Goal: Use online tool/utility: Utilize a website feature to perform a specific function

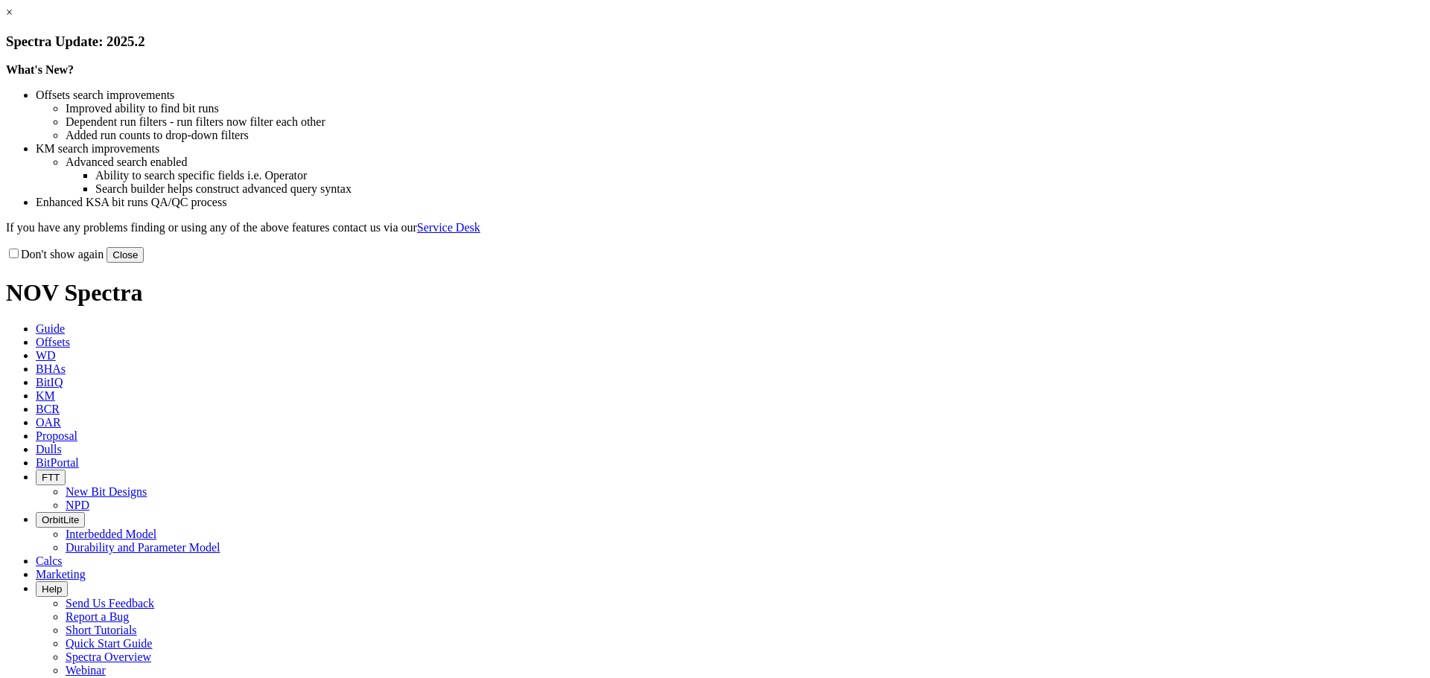
click at [144, 263] on button "Close" at bounding box center [125, 255] width 37 height 16
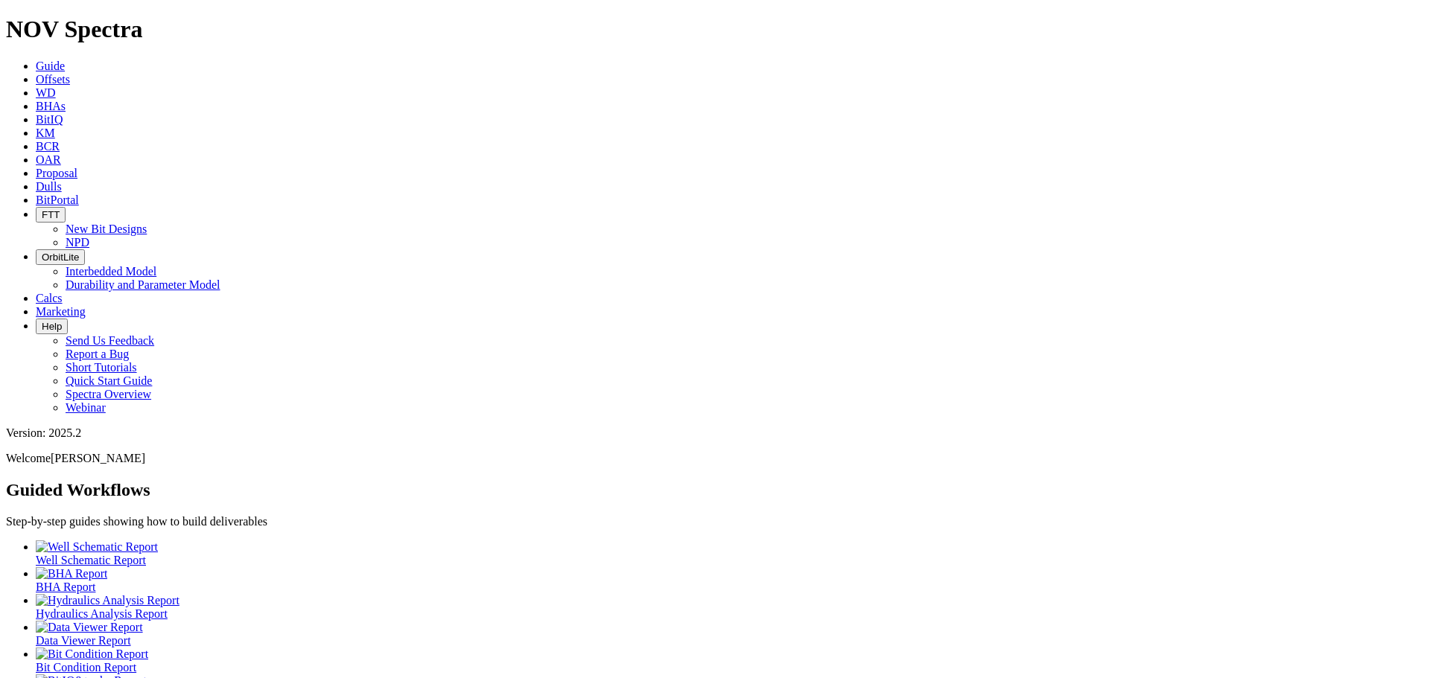
drag, startPoint x: 221, startPoint y: 28, endPoint x: 206, endPoint y: 28, distance: 15.7
click at [70, 73] on span "Offsets" at bounding box center [53, 79] width 34 height 13
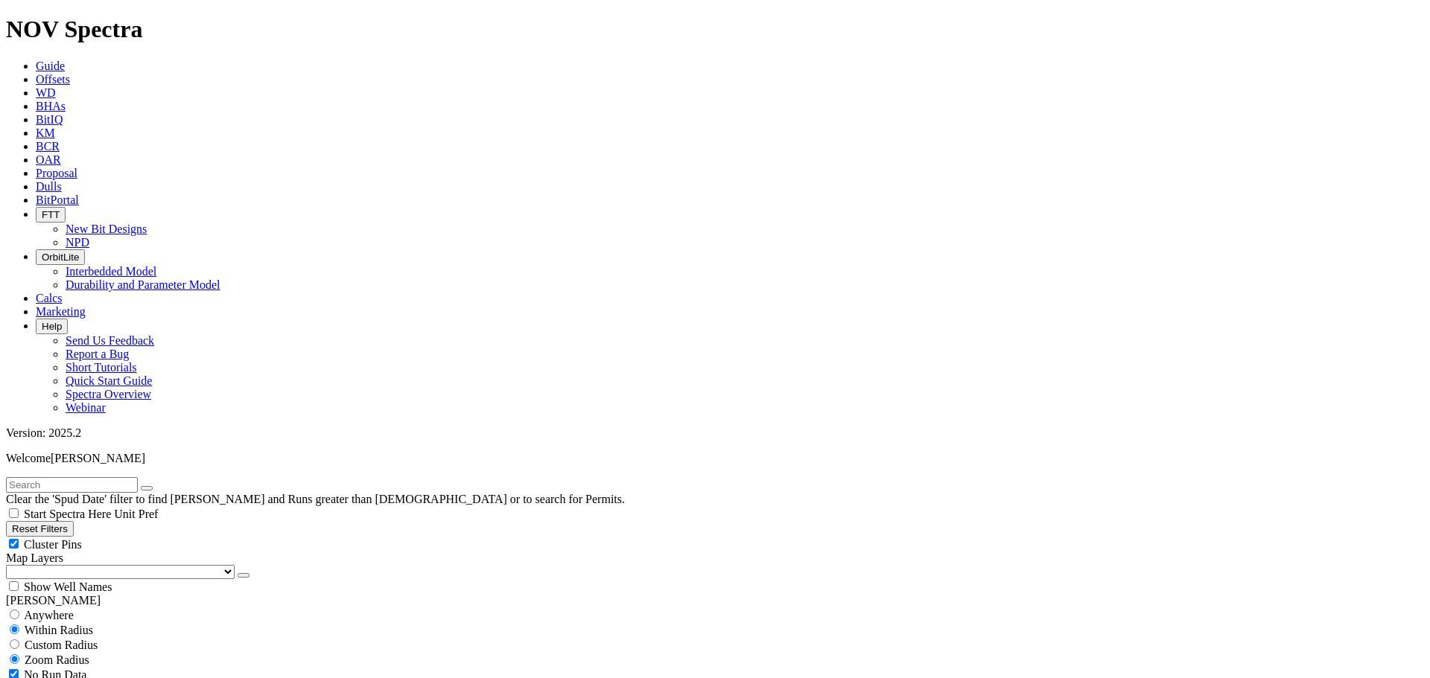
click at [142, 537] on div "Cluster Pins" at bounding box center [715, 544] width 1418 height 15
checkbox input "false"
click at [88, 565] on select "US Counties [GEOGRAPHIC_DATA], [GEOGRAPHIC_DATA] [GEOGRAPHIC_DATA], [GEOGRAPHIC…" at bounding box center [120, 572] width 229 height 14
click at [11, 565] on select "US Counties [GEOGRAPHIC_DATA], [GEOGRAPHIC_DATA] [GEOGRAPHIC_DATA], [GEOGRAPHIC…" at bounding box center [120, 572] width 229 height 14
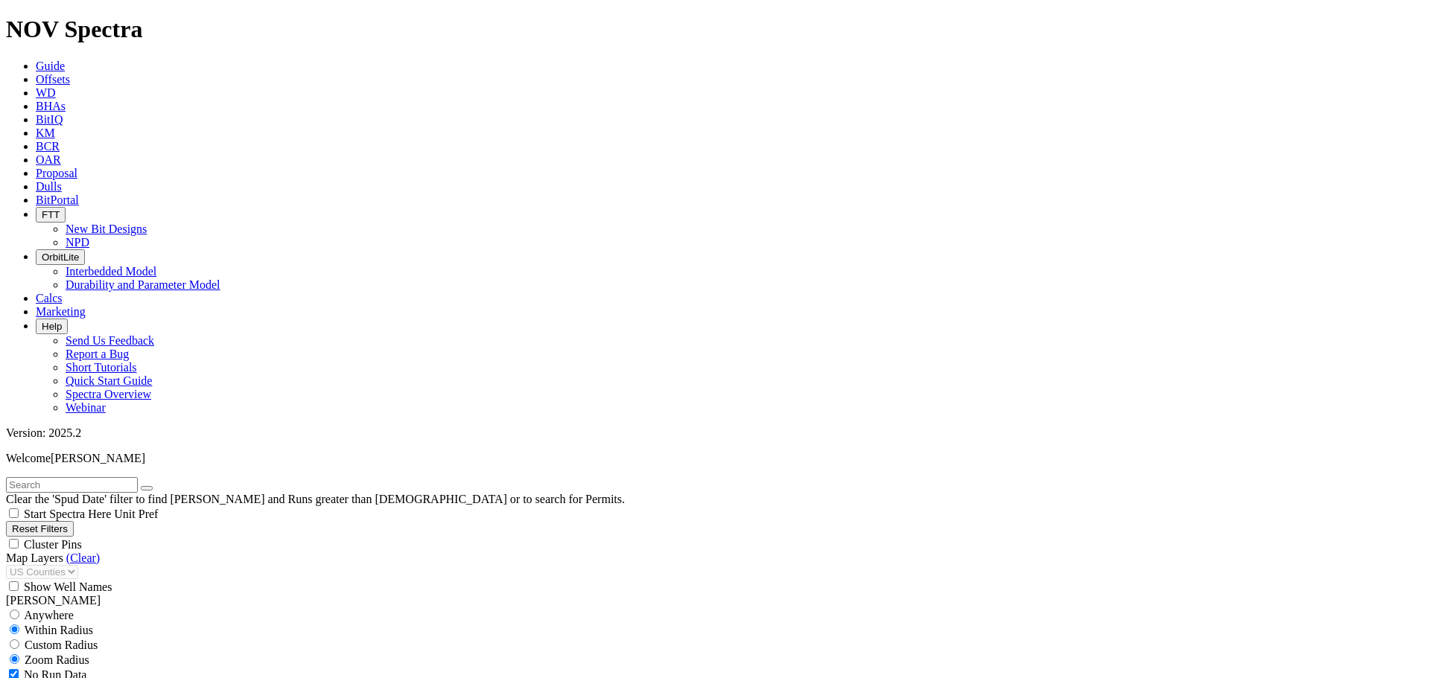
click at [47, 477] on input "text" at bounding box center [72, 485] width 132 height 16
type input "8.75"
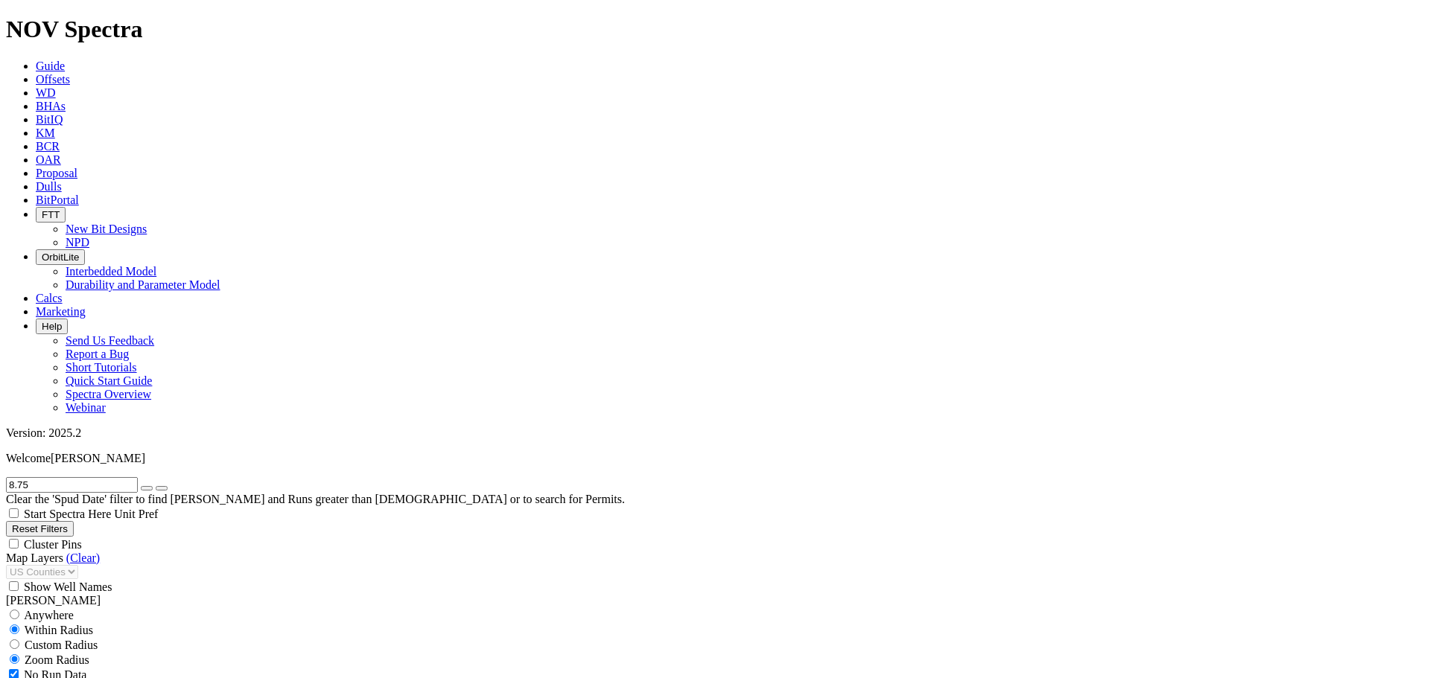
scroll to position [348, 0]
select select "8.75"
checkbox input "false"
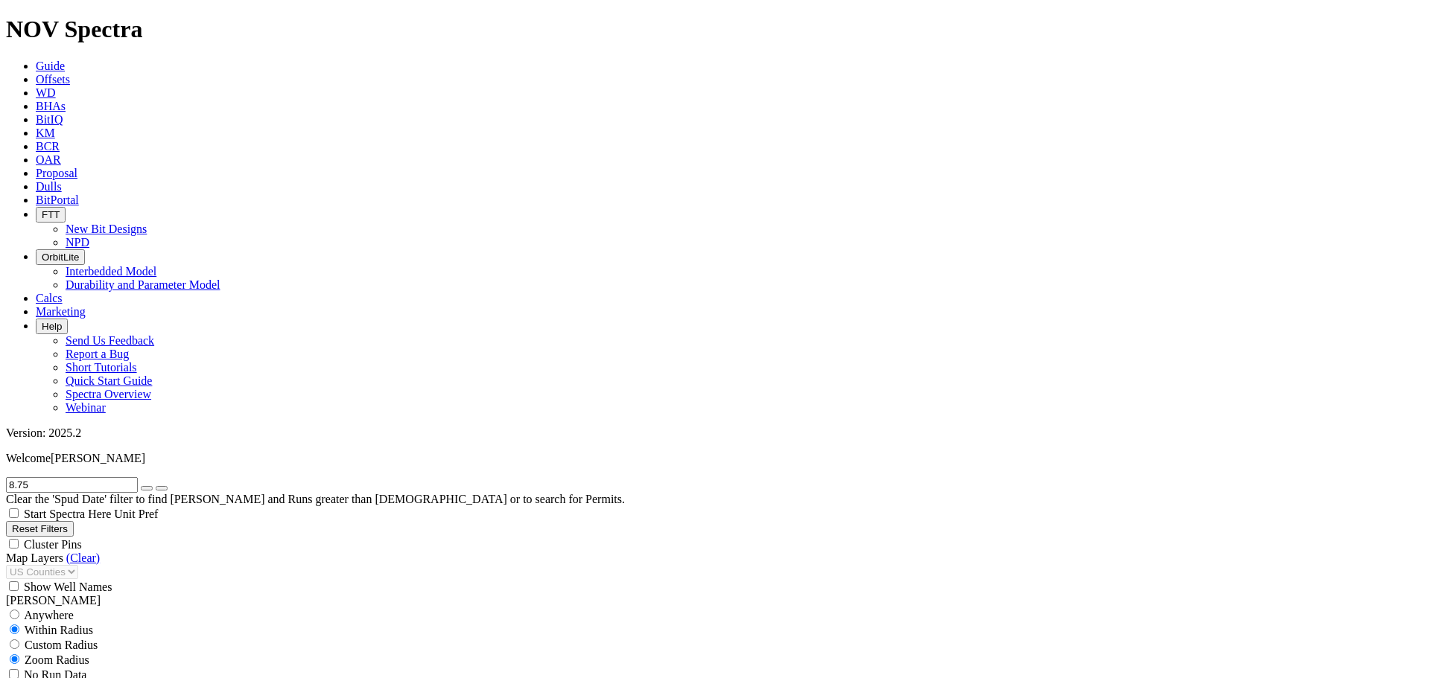
select select "? number:8.75 ?"
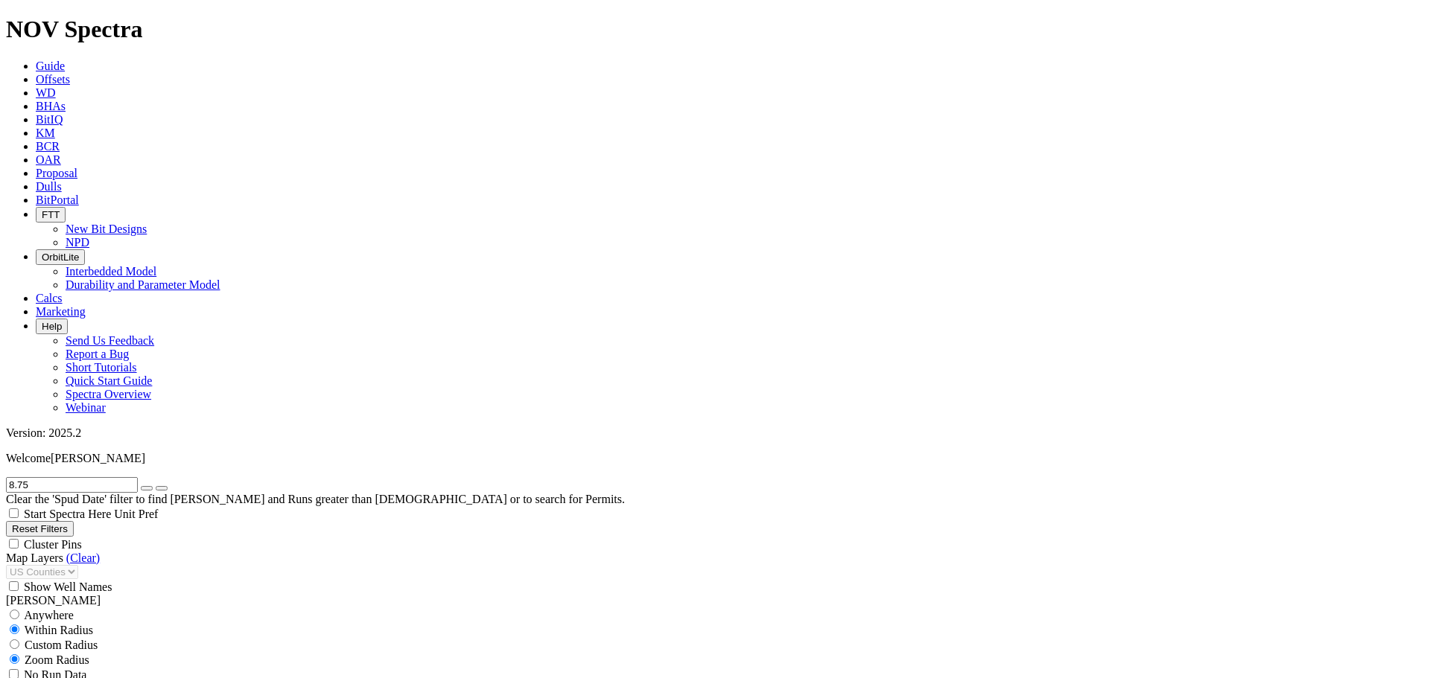
click at [147, 489] on icon "button" at bounding box center [147, 489] width 0 height 0
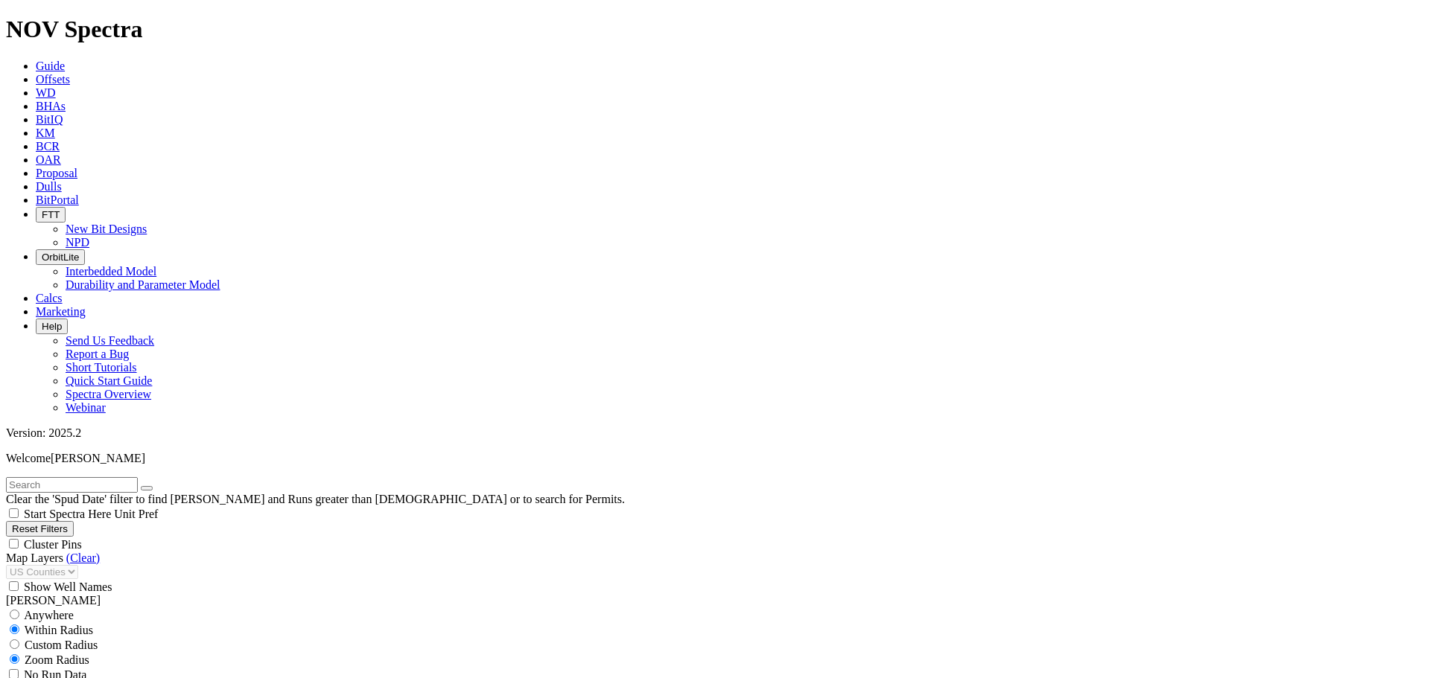
scroll to position [14345, 0]
type input "315"
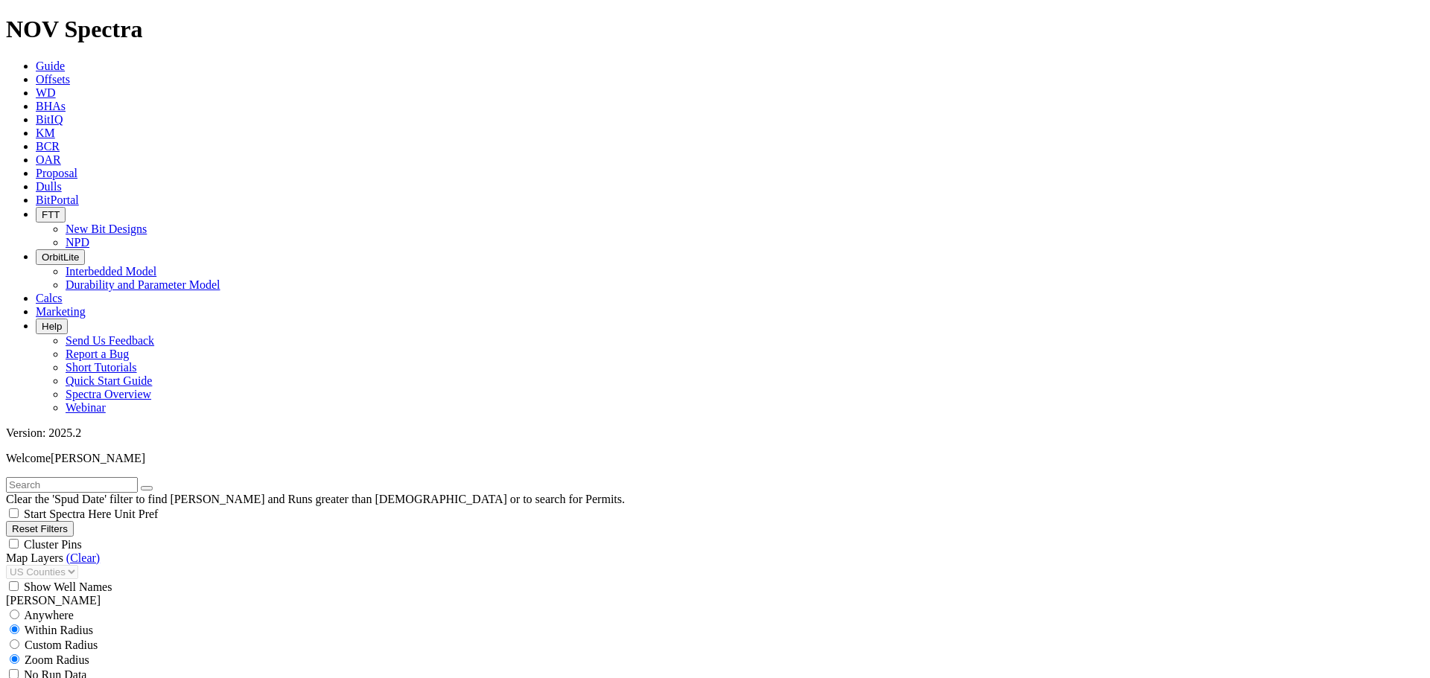
type input "5000"
drag, startPoint x: 95, startPoint y: 657, endPoint x: 138, endPoint y: 660, distance: 42.6
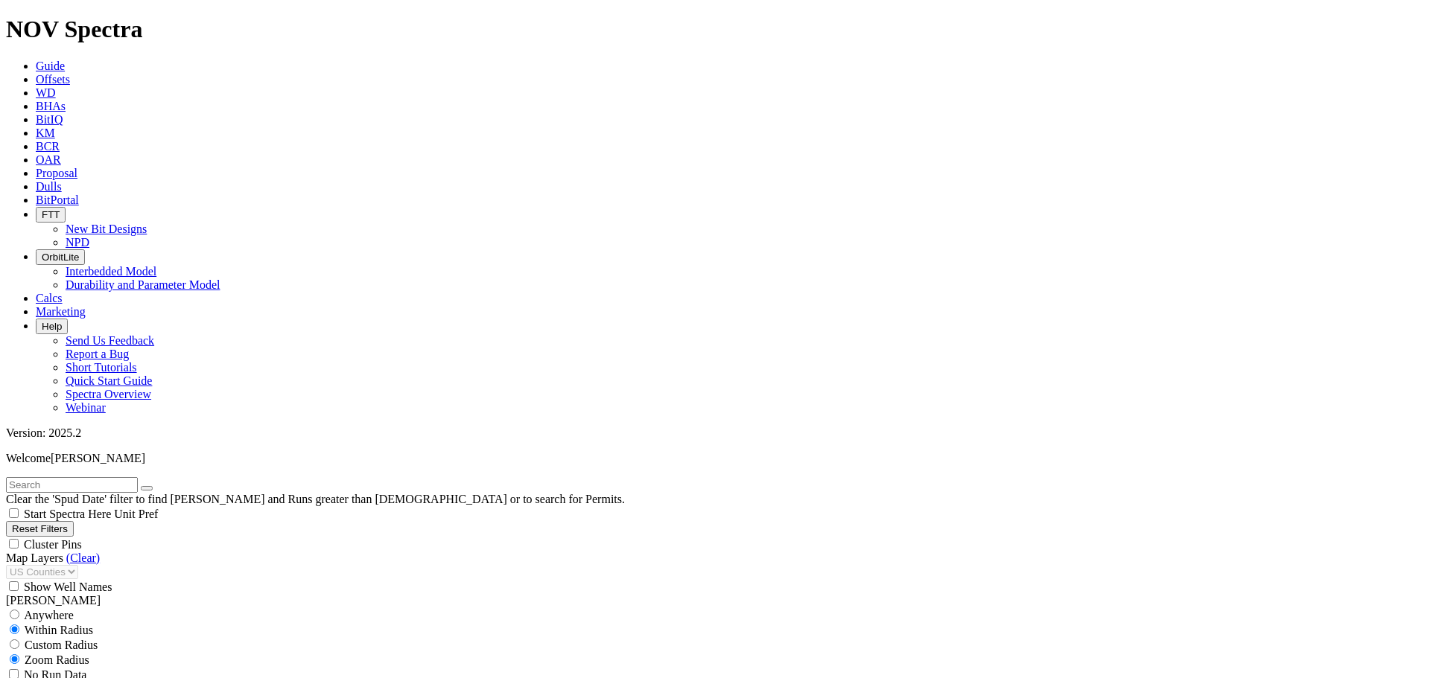
type input "267"
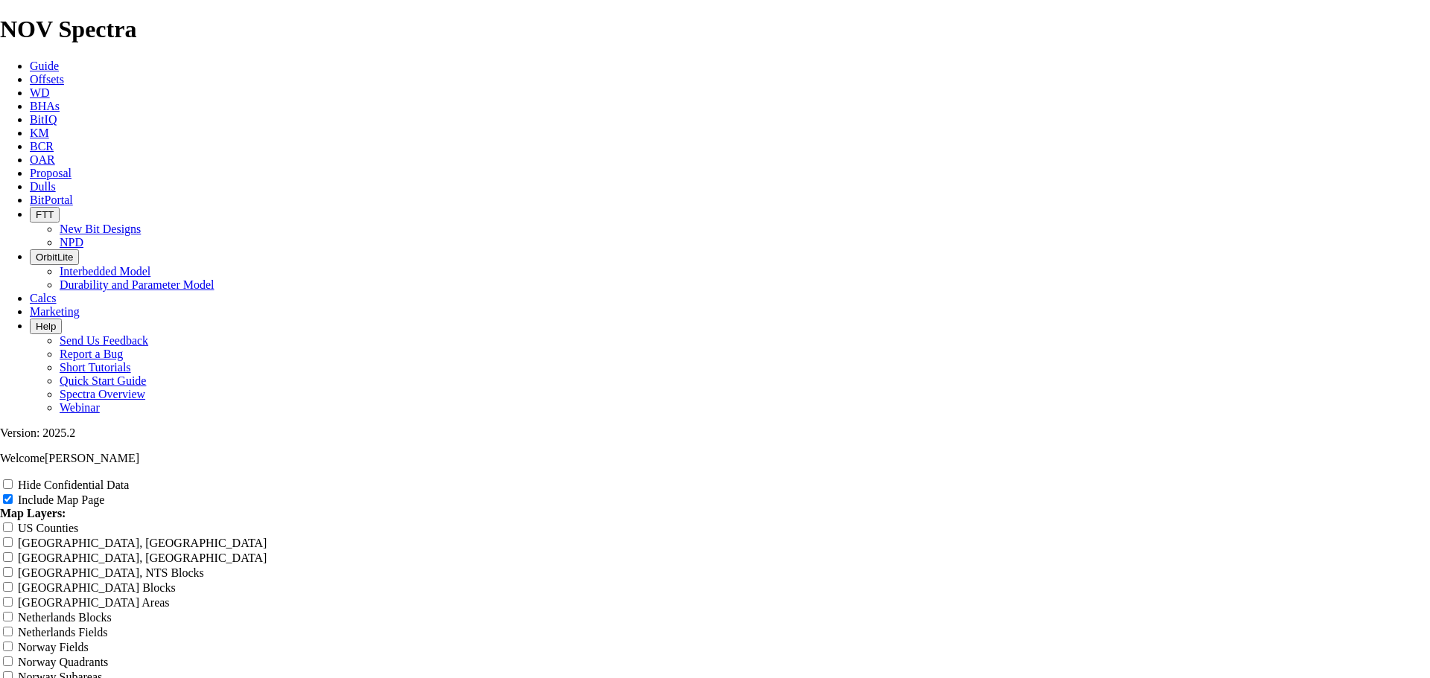
scroll to position [1738, 0]
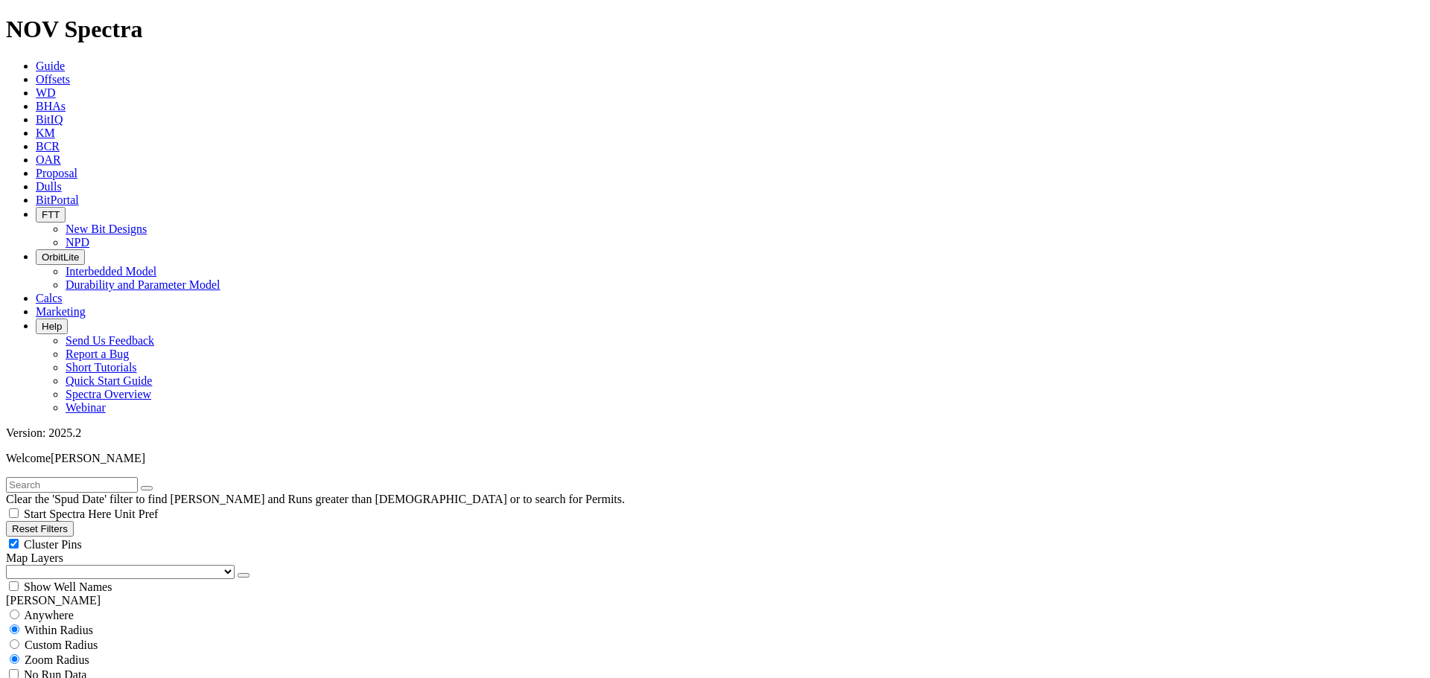
scroll to position [1216, 0]
type input "15000"
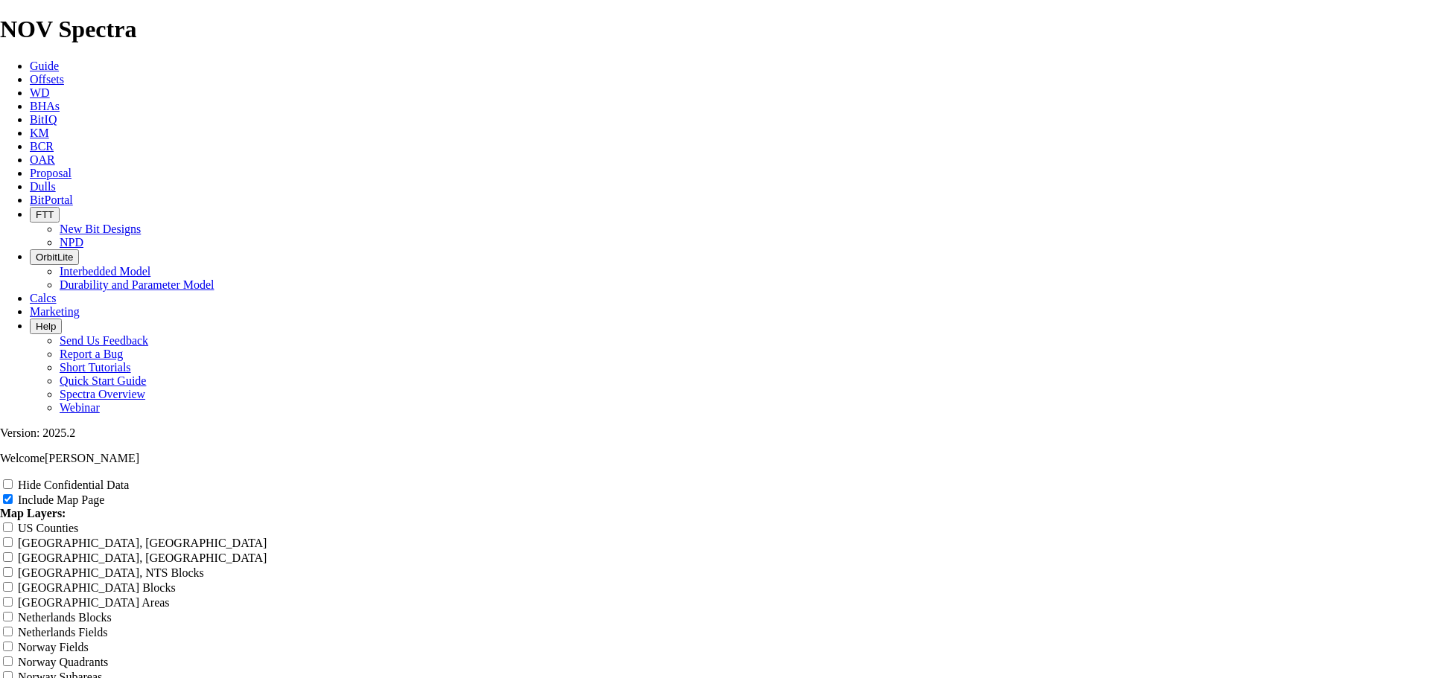
scroll to position [2433, 0]
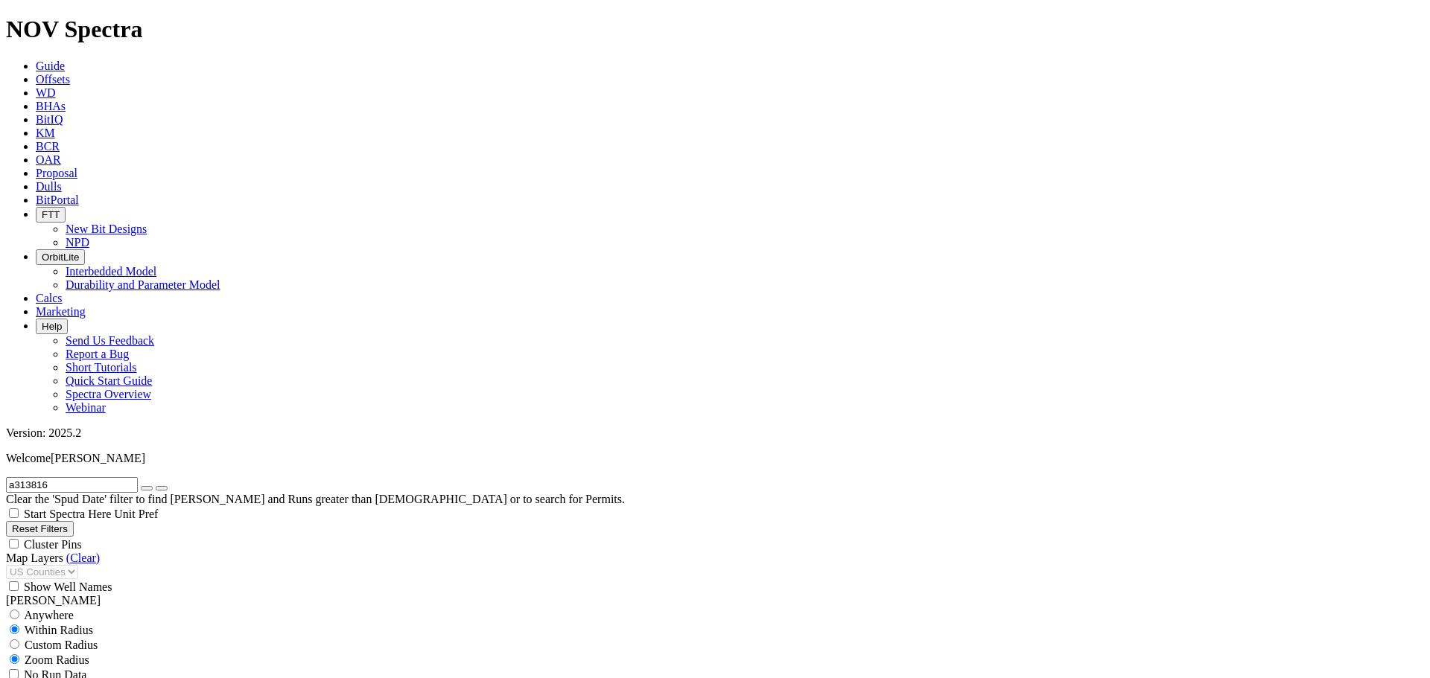
scroll to position [474, 0]
